Goal: Information Seeking & Learning: Learn about a topic

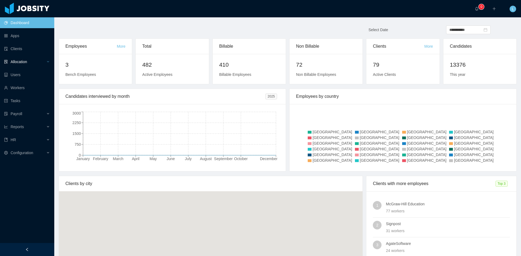
click at [24, 56] on div "Allocation" at bounding box center [27, 61] width 54 height 11
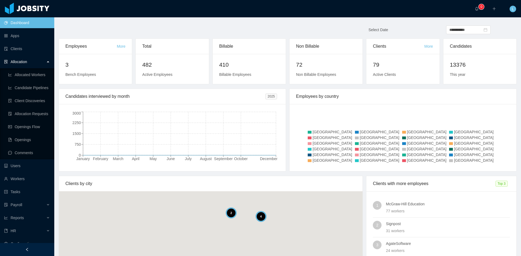
click at [27, 60] on span "Allocation" at bounding box center [19, 62] width 17 height 4
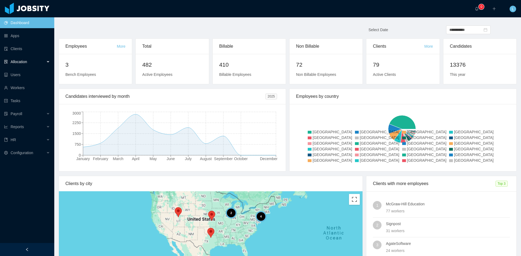
click at [26, 63] on span "Allocation" at bounding box center [19, 62] width 17 height 4
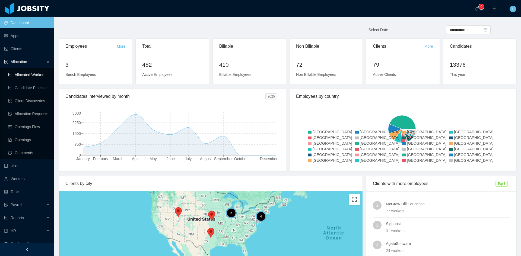
click at [29, 75] on link "Allocated Workers" at bounding box center [29, 74] width 42 height 11
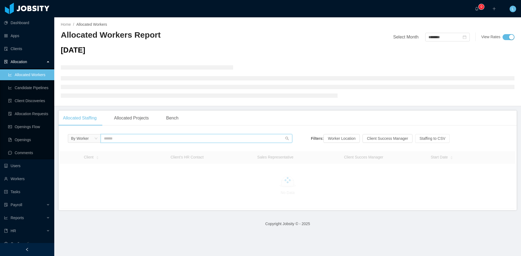
click at [115, 138] on input "text" at bounding box center [197, 138] width 192 height 9
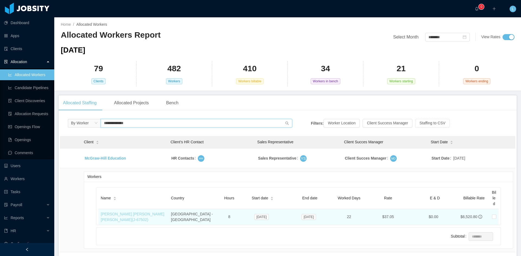
type input "**********"
click at [130, 214] on link "[PERSON_NAME] [PERSON_NAME] [PERSON_NAME] (J- 67502 )" at bounding box center [132, 217] width 63 height 10
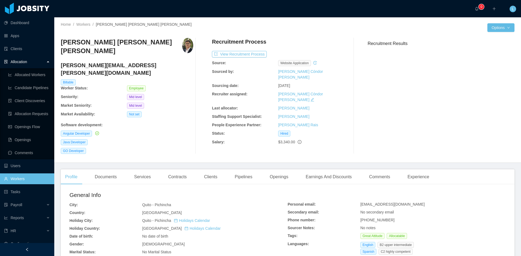
click at [381, 155] on main "Home / Workers / [PERSON_NAME] [PERSON_NAME] [PERSON_NAME] / Options [PERSON_NA…" at bounding box center [287, 136] width 467 height 239
click at [382, 170] on div "Comments" at bounding box center [380, 177] width 30 height 15
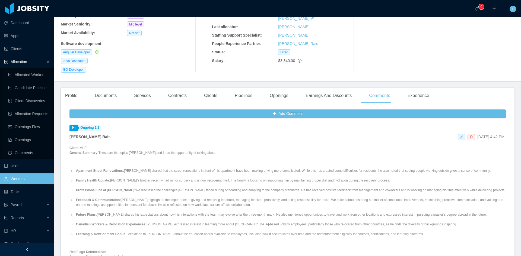
scroll to position [54, 0]
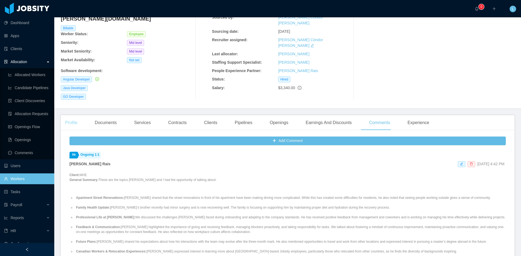
click at [78, 115] on div "Profile" at bounding box center [71, 122] width 21 height 15
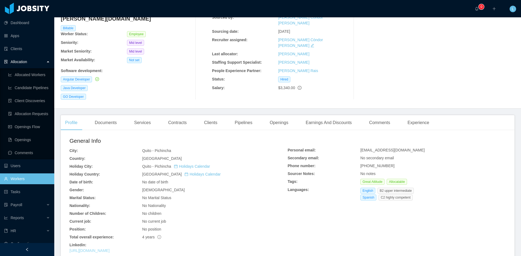
click at [110, 249] on link "[URL][DOMAIN_NAME]" at bounding box center [89, 251] width 40 height 4
click at [367, 115] on div "Comments" at bounding box center [380, 122] width 30 height 15
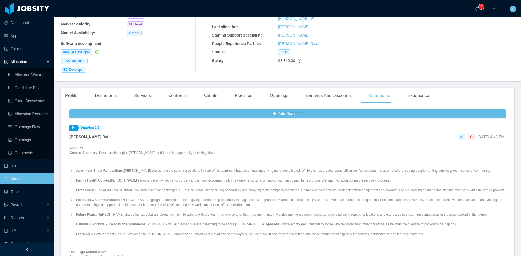
scroll to position [27, 0]
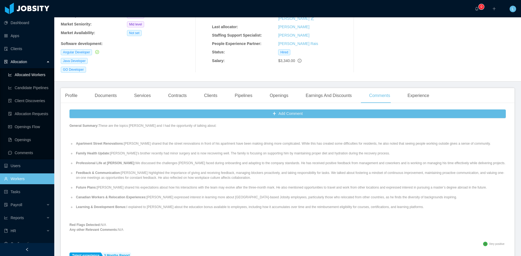
click at [12, 74] on link "Allocated Workers" at bounding box center [29, 74] width 42 height 11
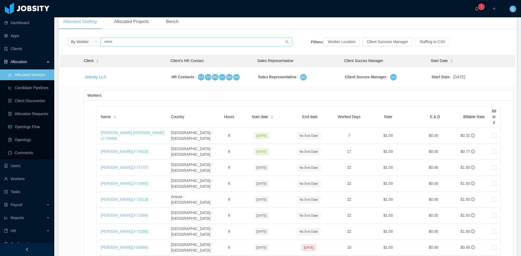
click at [127, 43] on input "text" at bounding box center [197, 42] width 192 height 9
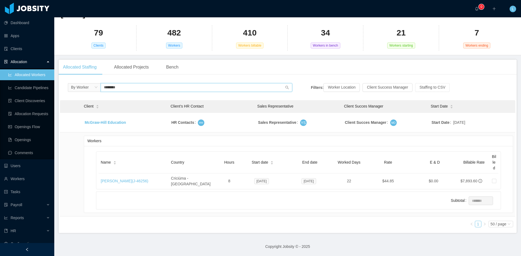
scroll to position [35, 0]
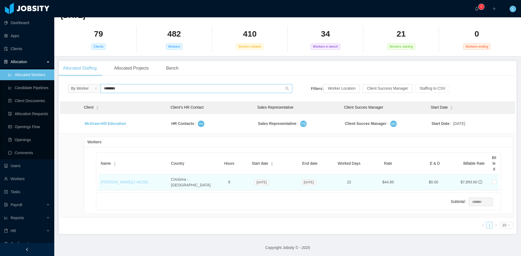
type input "********"
click at [127, 180] on link "[PERSON_NAME] (J- 46256 )" at bounding box center [124, 182] width 47 height 4
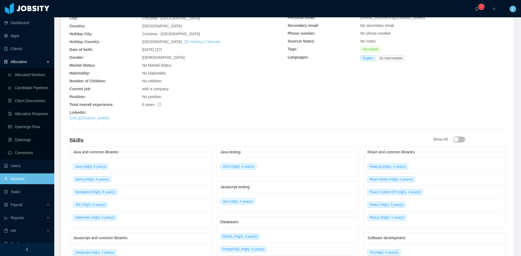
scroll to position [64, 0]
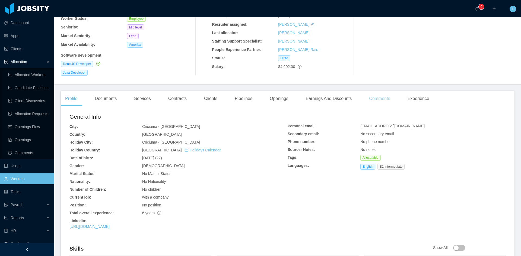
click at [378, 91] on div "Comments" at bounding box center [380, 98] width 30 height 15
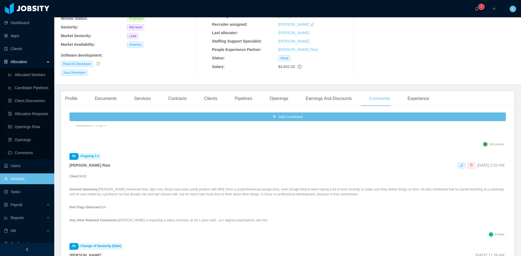
scroll to position [81, 0]
